Goal: Transaction & Acquisition: Download file/media

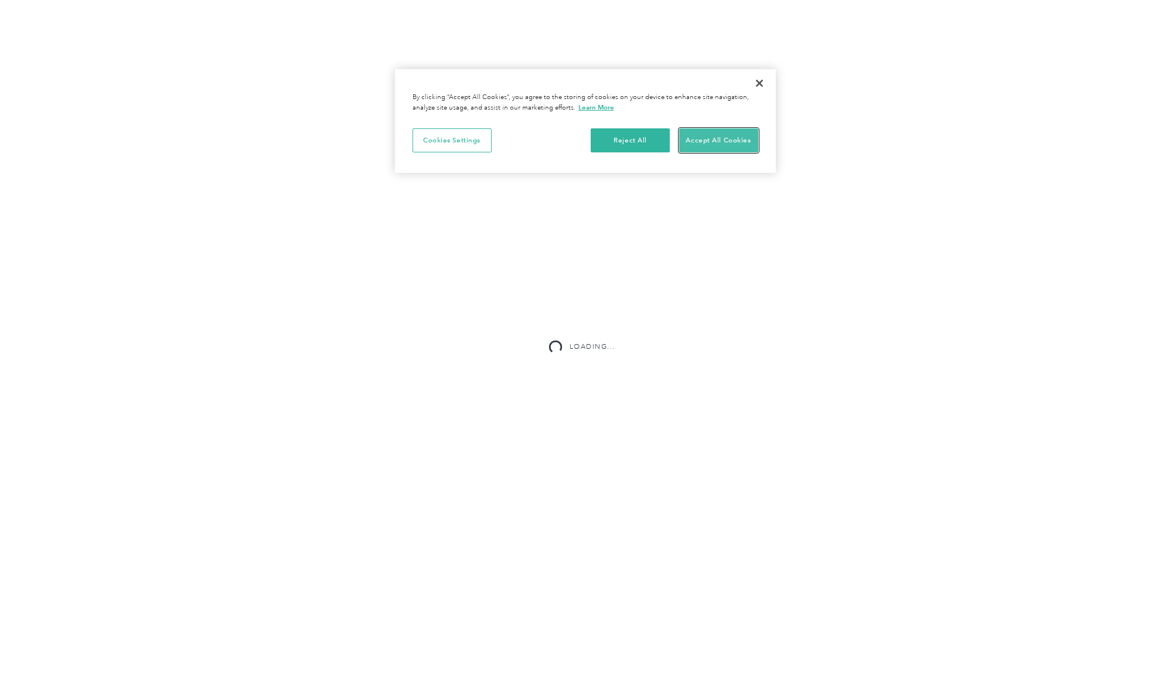
click at [708, 143] on button "Accept All Cookies" at bounding box center [718, 140] width 79 height 25
